Goal: Use online tool/utility: Utilize a website feature to perform a specific function

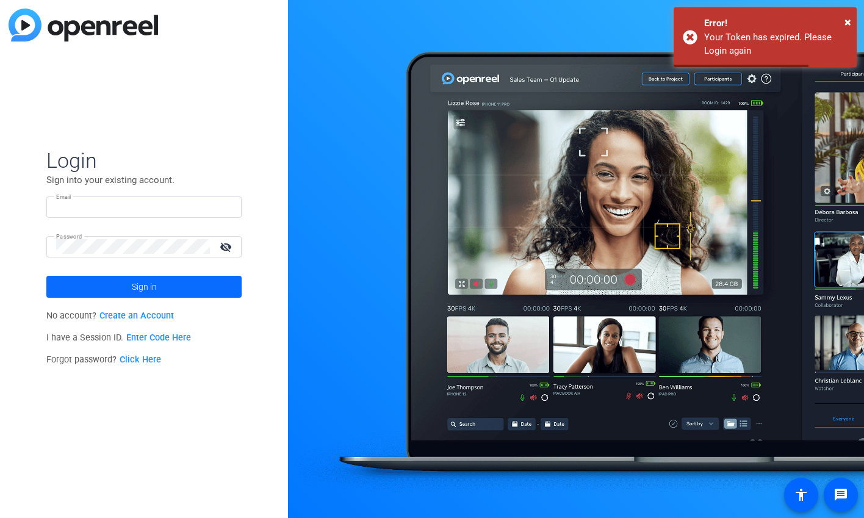
type input "[EMAIL_ADDRESS][DOMAIN_NAME]"
click at [192, 286] on span at bounding box center [143, 286] width 195 height 29
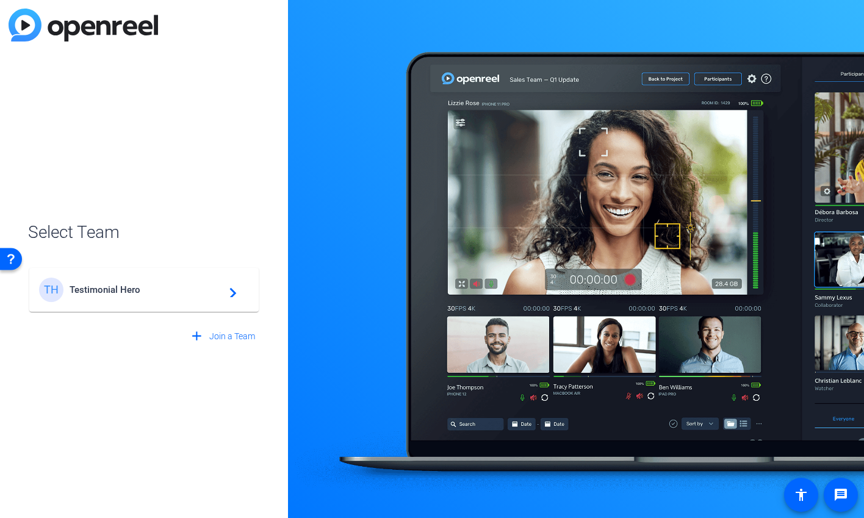
click at [163, 291] on span "Testimonial Hero" at bounding box center [146, 289] width 153 height 11
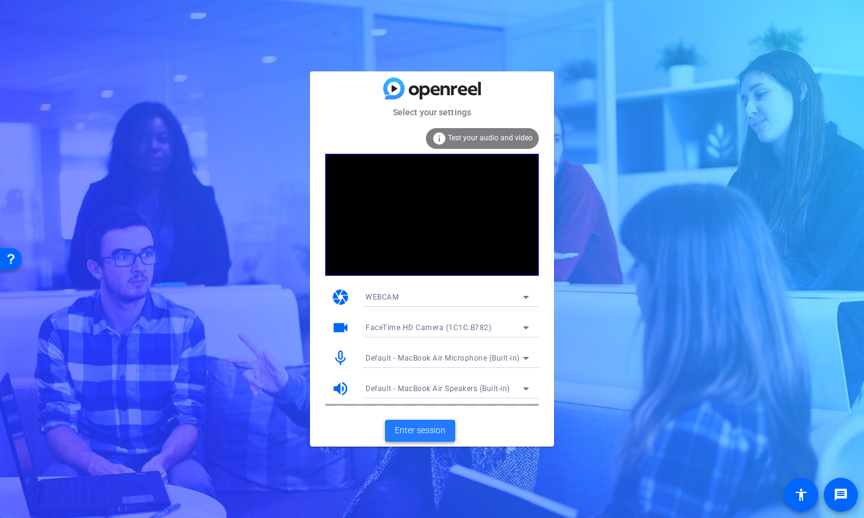
click at [411, 435] on span "Enter session" at bounding box center [420, 430] width 51 height 13
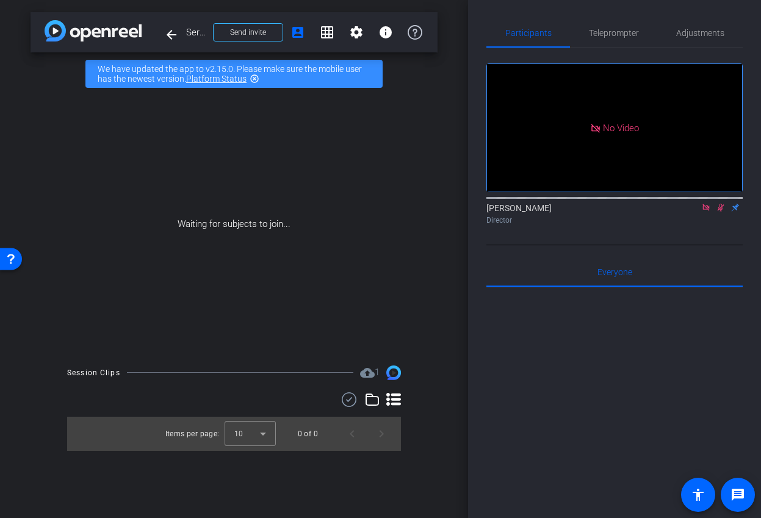
click at [706, 226] on div "[PERSON_NAME] Director" at bounding box center [614, 214] width 256 height 24
click at [706, 211] on icon at bounding box center [705, 207] width 7 height 7
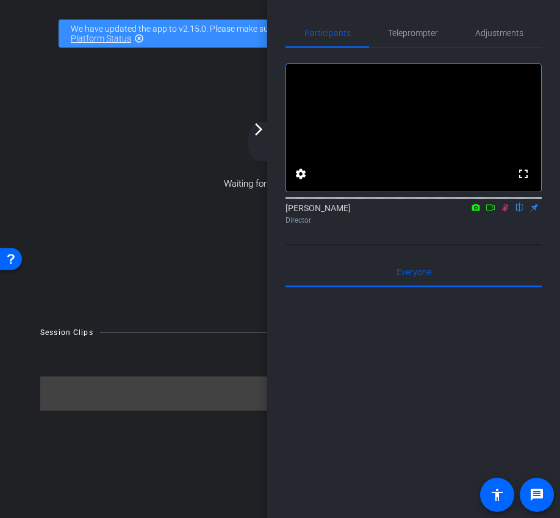
click at [503, 212] on icon at bounding box center [505, 207] width 10 height 9
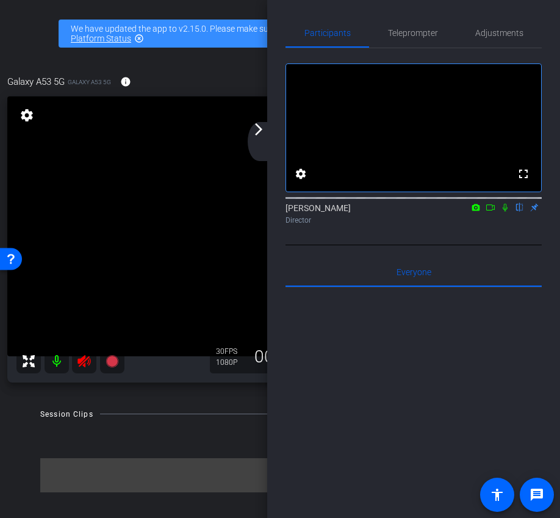
click at [261, 137] on div "arrow_back_ios_new arrow_forward_ios" at bounding box center [261, 141] width 26 height 39
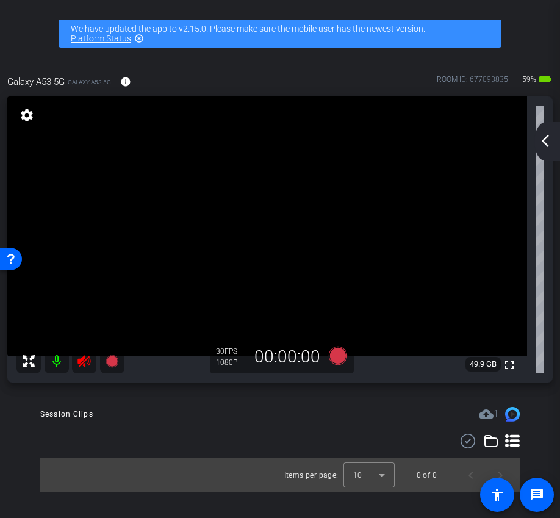
click at [84, 366] on icon at bounding box center [84, 361] width 15 height 15
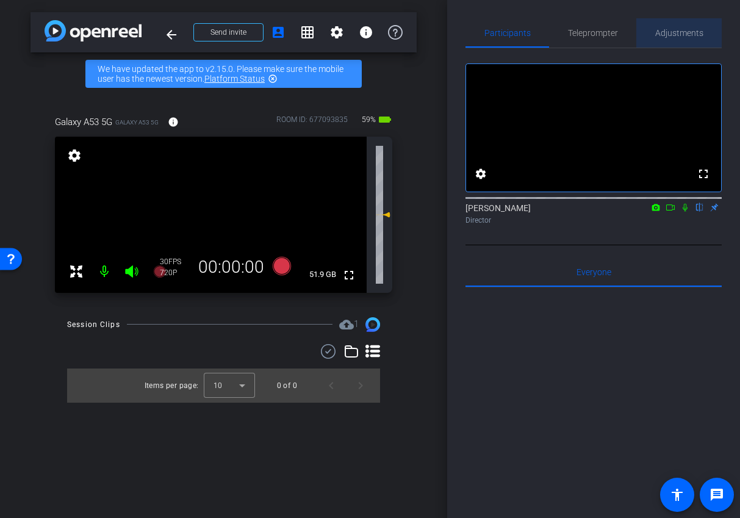
click at [677, 29] on span "Adjustments" at bounding box center [679, 33] width 48 height 9
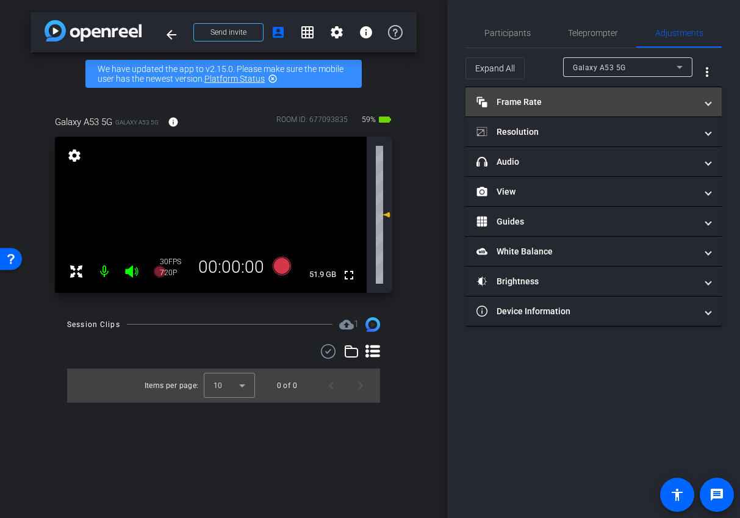
click at [607, 101] on mat-panel-title "Frame Rate Frame Rate" at bounding box center [587, 102] width 220 height 13
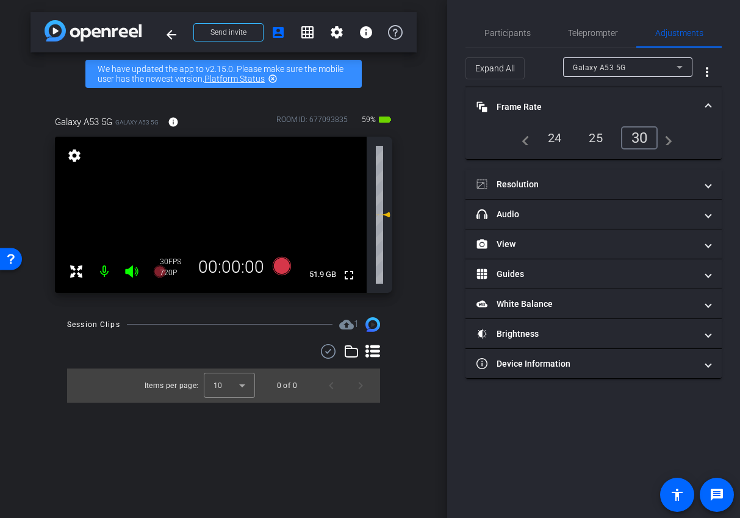
click at [552, 135] on div "24" at bounding box center [555, 138] width 32 height 21
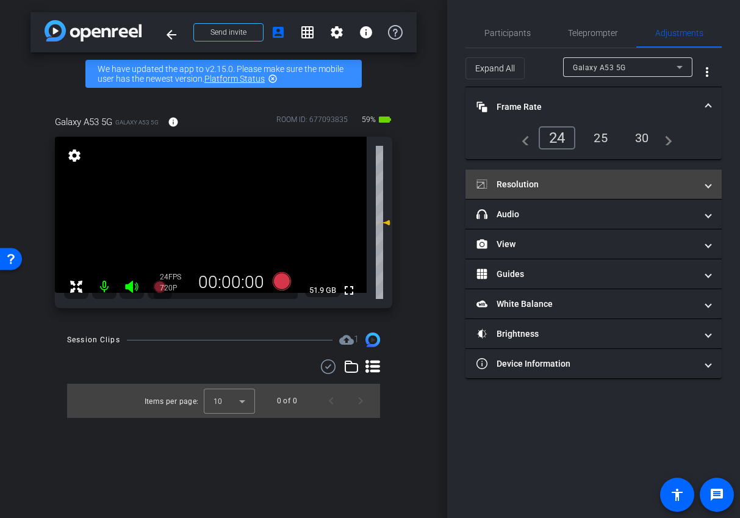
click at [572, 179] on mat-panel-title "Resolution" at bounding box center [587, 184] width 220 height 13
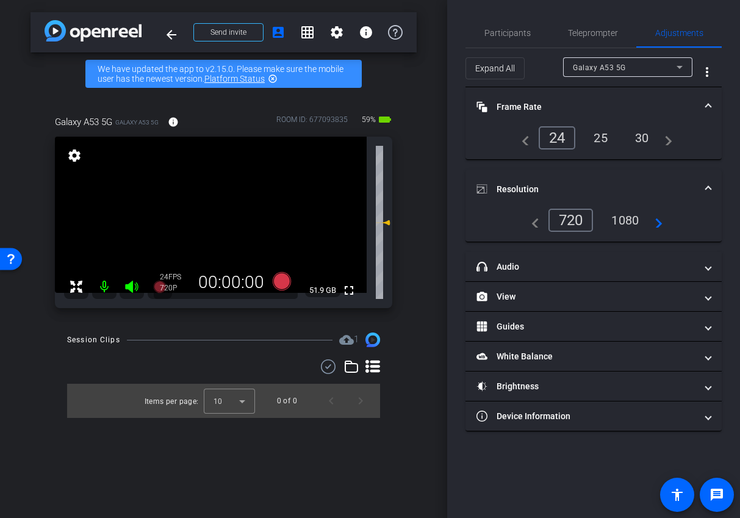
click at [622, 226] on div "1080" at bounding box center [625, 220] width 46 height 21
click at [599, 171] on mat-expansion-panel-header "Resolution" at bounding box center [594, 189] width 256 height 39
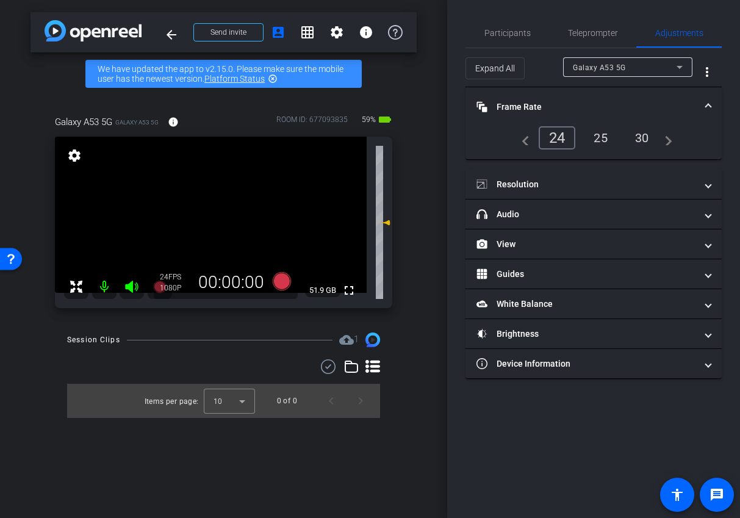
click at [584, 84] on div at bounding box center [627, 83] width 129 height 13
click at [581, 93] on mat-expansion-panel-header "Frame Rate Frame Rate" at bounding box center [594, 106] width 256 height 39
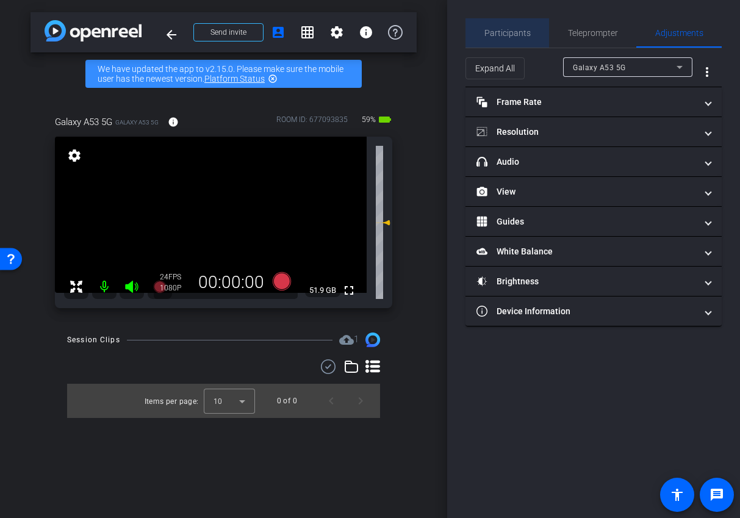
click at [511, 34] on span "Participants" at bounding box center [508, 33] width 46 height 9
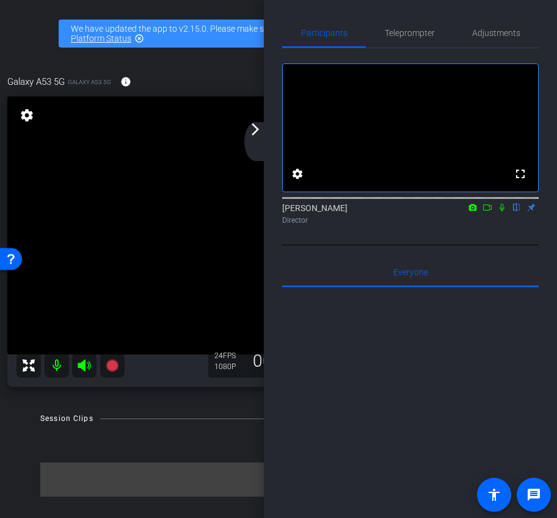
click at [251, 134] on mat-icon "arrow_forward_ios" at bounding box center [255, 129] width 15 height 15
click at [255, 137] on div "arrow_back_ios_new arrow_forward_ios" at bounding box center [258, 141] width 26 height 39
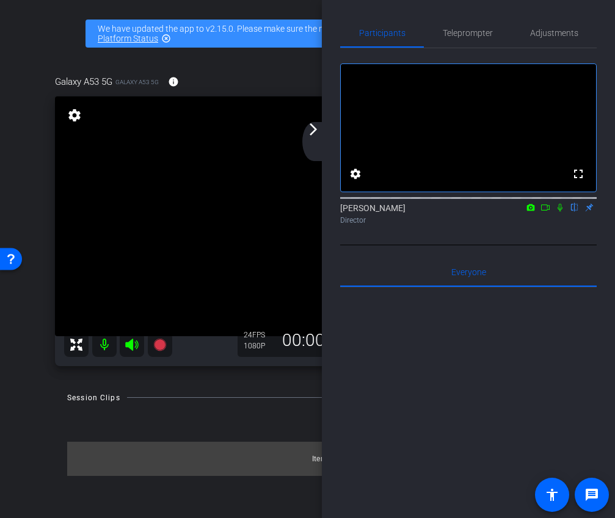
click at [312, 145] on div "arrow_back_ios_new arrow_forward_ios" at bounding box center [315, 141] width 26 height 39
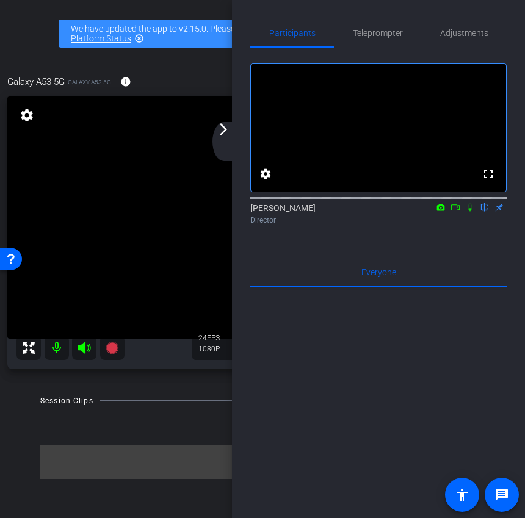
click at [456, 212] on icon at bounding box center [455, 207] width 10 height 9
click at [488, 212] on icon at bounding box center [485, 207] width 10 height 9
